Goal: Find specific page/section: Find specific page/section

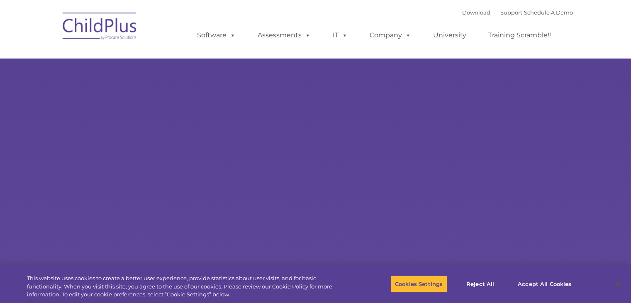
select select "MEDIUM"
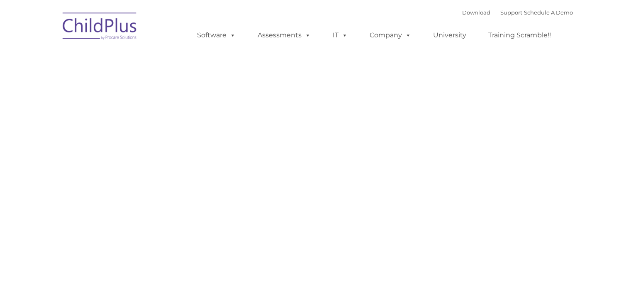
type input ""
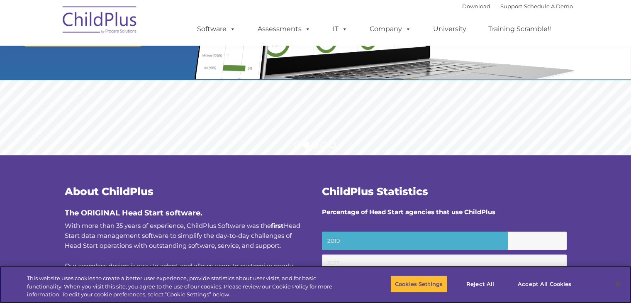
scroll to position [205, 0]
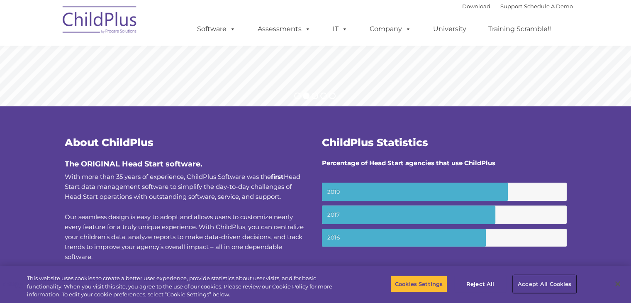
click at [540, 285] on button "Accept All Cookies" at bounding box center [544, 283] width 63 height 17
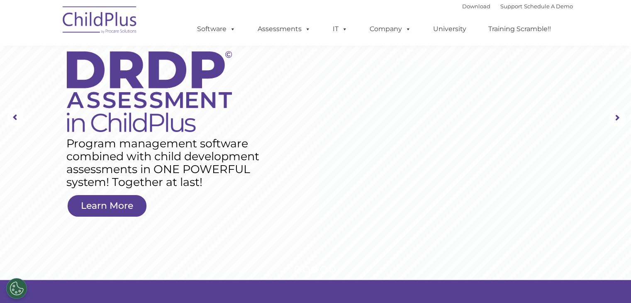
scroll to position [0, 0]
